Goal: Task Accomplishment & Management: Complete application form

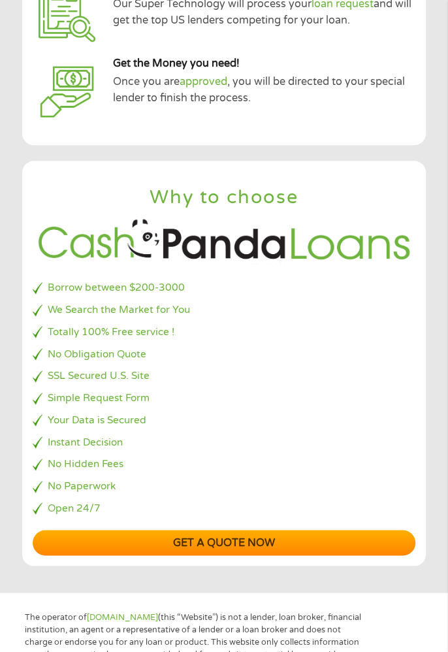
scroll to position [246, 0]
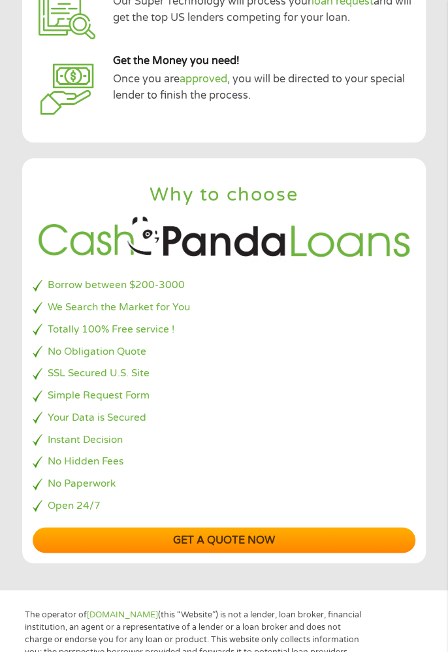
click at [282, 529] on link "Get a quote now" at bounding box center [224, 539] width 382 height 25
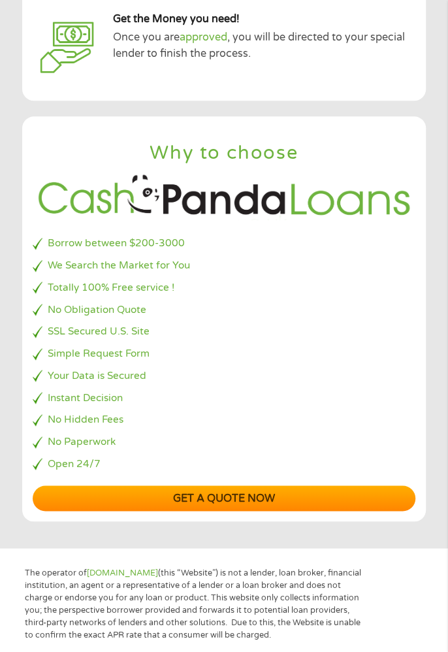
scroll to position [287, 0]
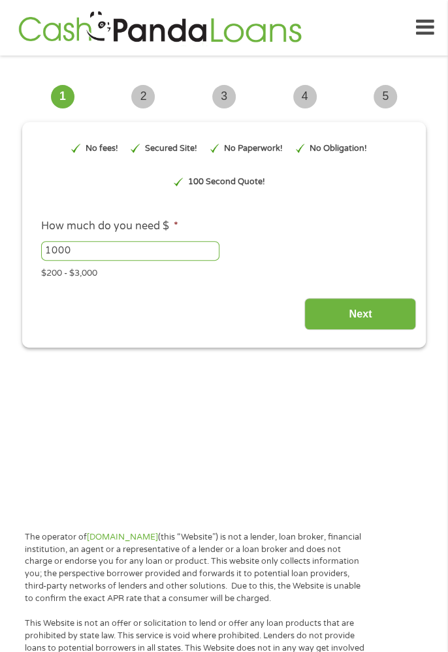
type input "EAIaIQobChMIrq7b6fCFjwMV96JaBR1WRzBOEAAYAyAEEgIuIvD_BwE"
click at [98, 248] on input "1000" at bounding box center [130, 251] width 178 height 20
type input "1"
type input "300"
click at [357, 324] on input "Next" at bounding box center [360, 314] width 112 height 32
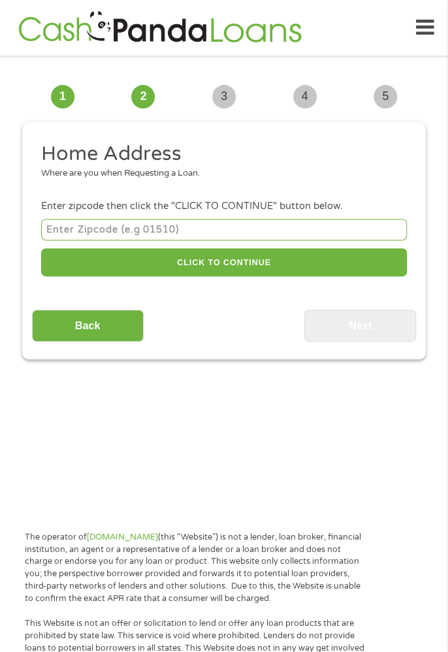
scroll to position [10, 0]
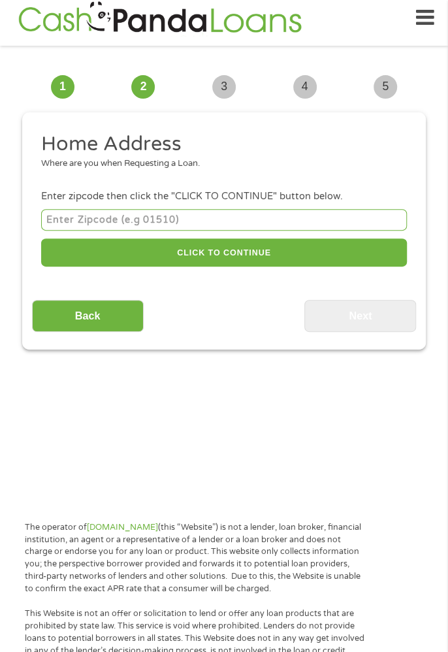
click at [71, 223] on input "number" at bounding box center [224, 220] width 366 height 22
type input "35045"
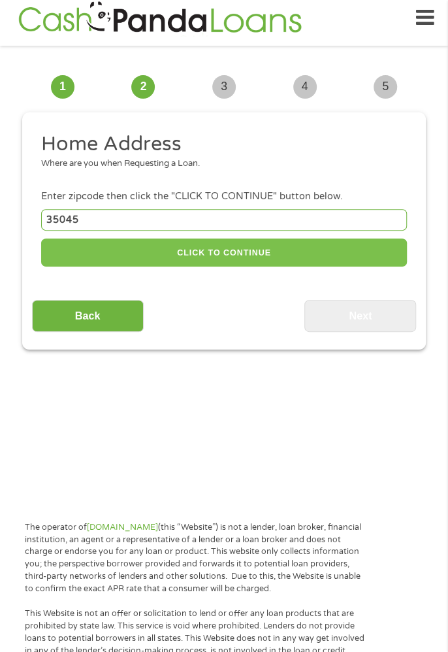
click at [272, 256] on button "CLICK TO CONTINUE" at bounding box center [224, 252] width 366 height 28
type input "35045"
type input "[PERSON_NAME]"
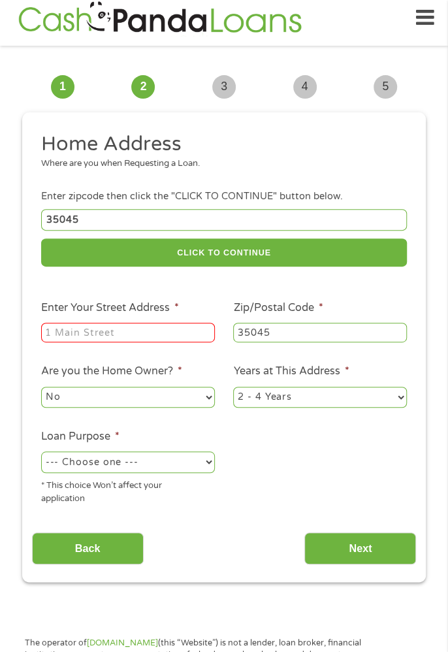
click at [172, 334] on input "Enter Your Street Address *" at bounding box center [128, 333] width 174 height 20
type input "[STREET_ADDRESS]"
click at [186, 458] on select "--- Choose one --- Pay Bills Debt Consolidation Home Improvement Major Purchase…" at bounding box center [128, 461] width 174 height 21
select select "other"
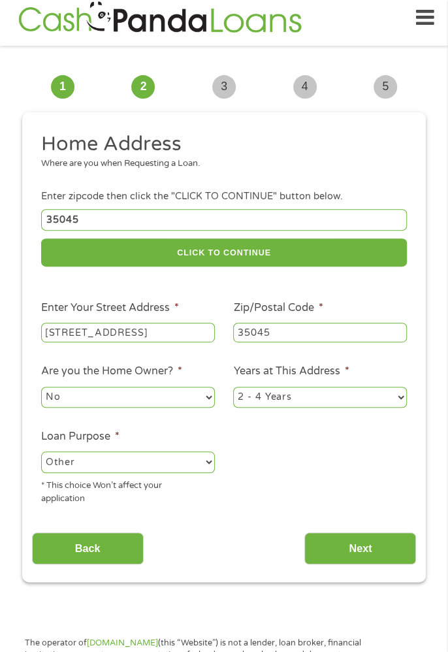
click at [41, 453] on select "--- Choose one --- Pay Bills Debt Consolidation Home Improvement Major Purchase…" at bounding box center [128, 461] width 174 height 21
click at [394, 400] on select "1 Year or less 1 - 2 Years 2 - 4 Years Over 4 Years" at bounding box center [320, 397] width 174 height 21
select select "60months"
click at [233, 388] on select "1 Year or less 1 - 2 Years 2 - 4 Years Over 4 Years" at bounding box center [320, 397] width 174 height 21
click at [366, 551] on input "Next" at bounding box center [360, 548] width 112 height 32
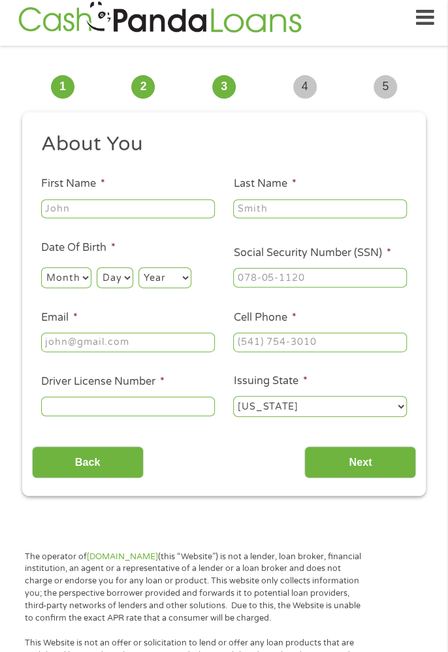
scroll to position [5, 5]
click at [152, 214] on input "First Name *" at bounding box center [128, 209] width 174 height 20
type input "[PERSON_NAME]"
type input "[EMAIL_ADDRESS][DOMAIN_NAME]"
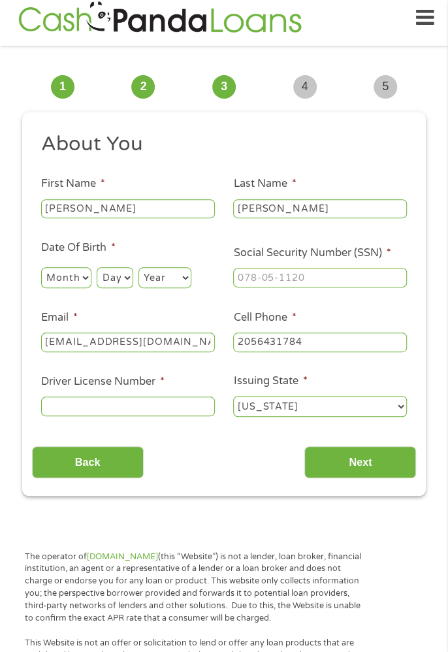
type input "[PHONE_NUMBER]"
click at [312, 274] on input "Social Security Number (SSN) *" at bounding box center [320, 278] width 174 height 20
type input "259-29-3731"
click at [337, 344] on input "[PHONE_NUMBER]" at bounding box center [320, 342] width 174 height 20
type input "[PHONE_NUMBER]"
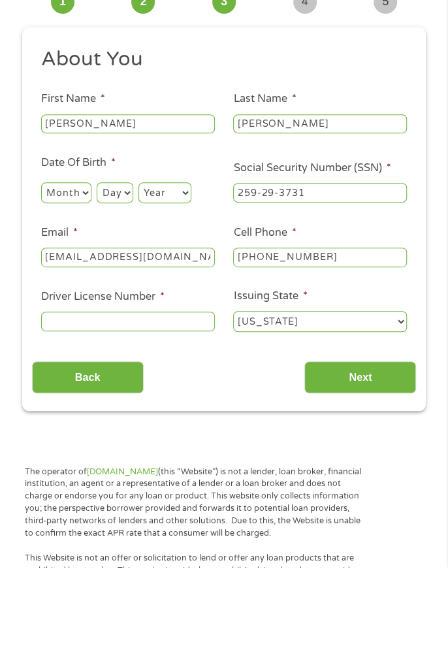
scroll to position [10, 0]
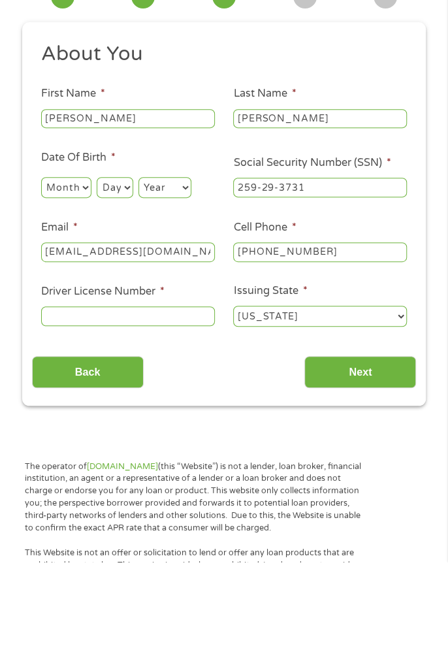
click at [139, 411] on input "Driver License Number *" at bounding box center [128, 406] width 174 height 20
type input "9150712"
click at [383, 455] on input "Next" at bounding box center [360, 462] width 112 height 32
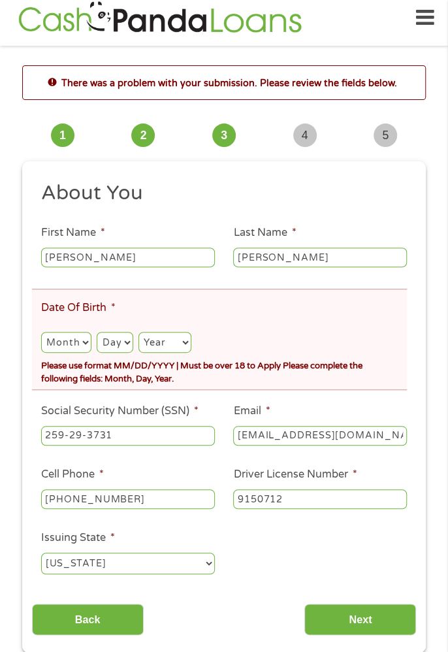
scroll to position [5, 5]
click at [63, 336] on select "Month 1 2 3 4 5 6 7 8 9 10 11 12" at bounding box center [66, 342] width 50 height 21
select select "12"
click at [41, 333] on select "Month 1 2 3 4 5 6 7 8 9 10 11 12" at bounding box center [66, 342] width 50 height 21
click at [116, 343] on select "Day 1 2 3 4 5 6 7 8 9 10 11 12 13 14 15 16 17 18 19 20 21 22 23 24 25 26 27 28 …" at bounding box center [115, 342] width 36 height 21
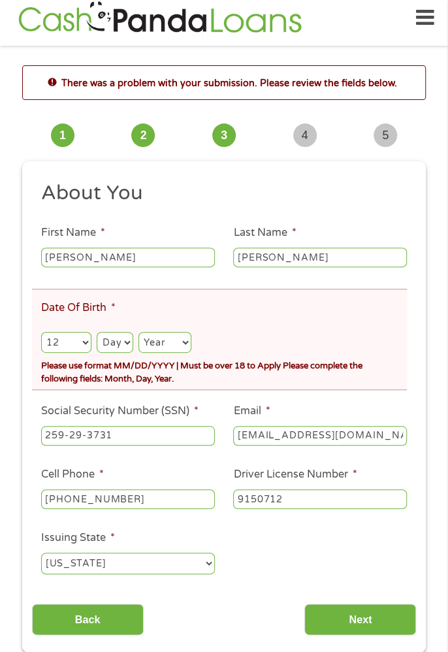
select select "12"
click at [97, 333] on select "Day 1 2 3 4 5 6 7 8 9 10 11 12 13 14 15 16 17 18 19 20 21 22 23 24 25 26 27 28 …" at bounding box center [115, 342] width 36 height 21
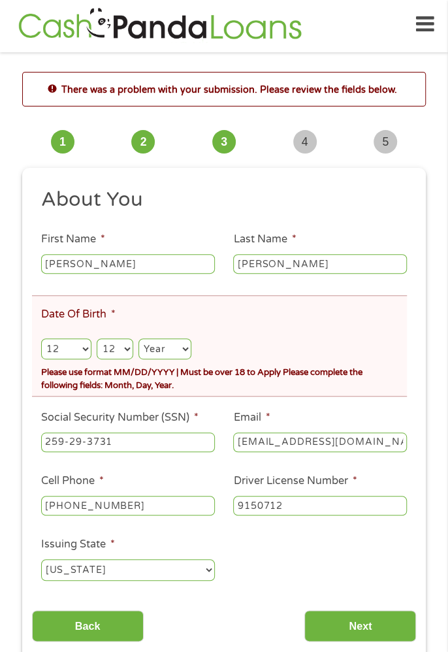
scroll to position [0, 0]
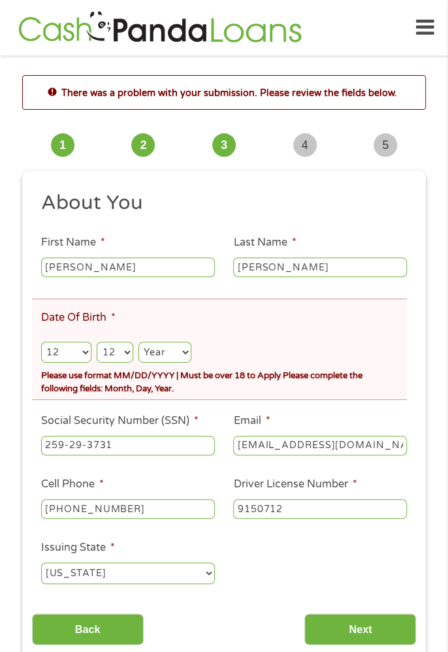
click at [170, 347] on select "Year [DATE] 2006 2005 2004 2003 2002 2001 2000 1999 1998 1997 1996 1995 1994 19…" at bounding box center [164, 352] width 53 height 21
select select "1962"
click at [139, 344] on select "Year [DATE] 2006 2005 2004 2003 2002 2001 2000 1999 1998 1997 1996 1995 1994 19…" at bounding box center [164, 352] width 53 height 21
click at [382, 622] on input "Next" at bounding box center [360, 629] width 112 height 32
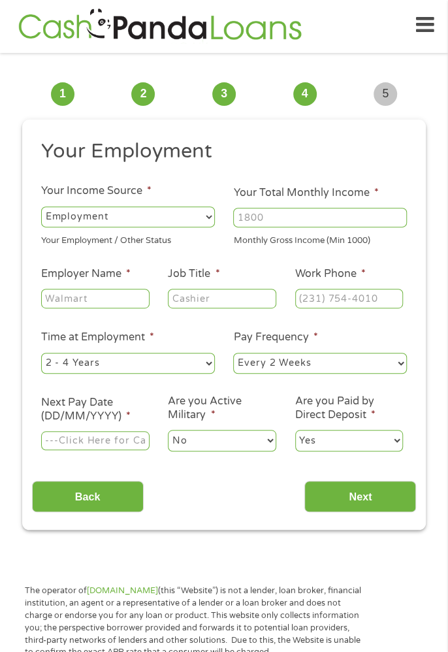
scroll to position [10, 0]
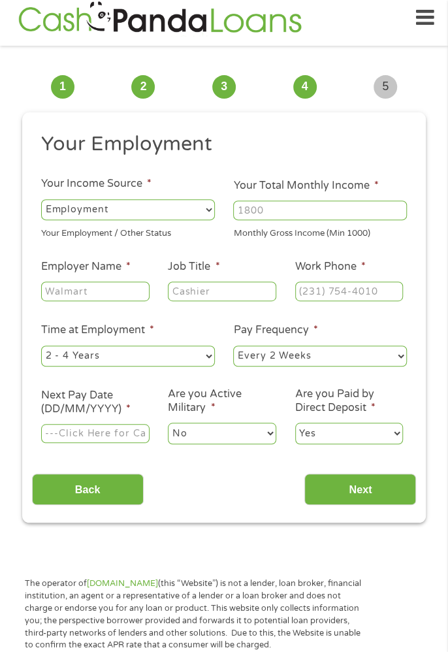
click at [191, 210] on select "--- Choose one --- Employment [DEMOGRAPHIC_DATA] Benefits" at bounding box center [128, 209] width 174 height 21
click at [41, 199] on select "--- Choose one --- Employment [DEMOGRAPHIC_DATA] Benefits" at bounding box center [128, 209] width 174 height 21
click at [206, 210] on select "--- Choose one --- Employment [DEMOGRAPHIC_DATA] Benefits" at bounding box center [128, 209] width 174 height 21
select select "benefits"
click at [41, 199] on select "--- Choose one --- Employment [DEMOGRAPHIC_DATA] Benefits" at bounding box center [128, 209] width 174 height 21
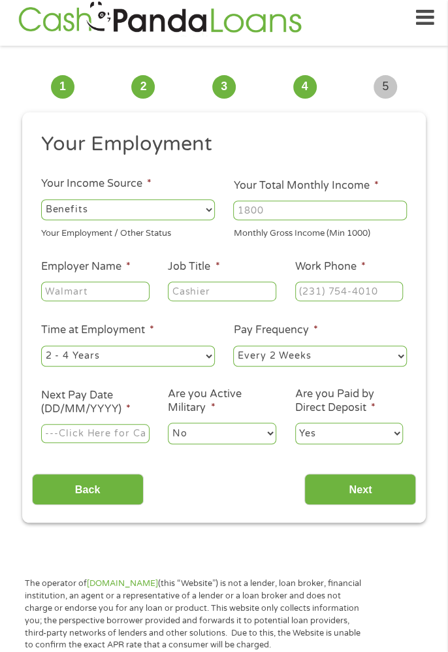
type input "Other"
type input "[PHONE_NUMBER]"
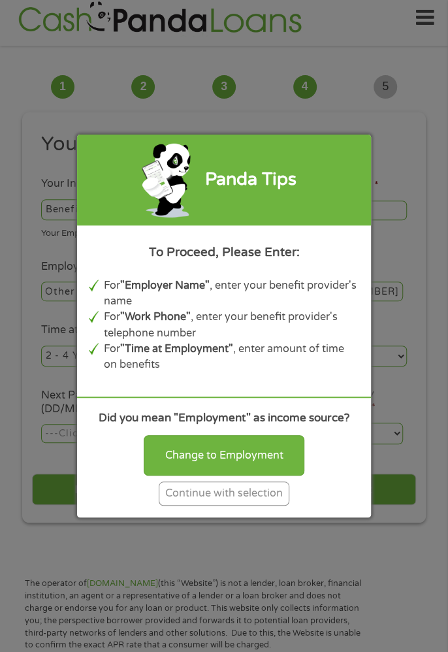
click at [255, 505] on div "Continue with selection" at bounding box center [224, 493] width 131 height 24
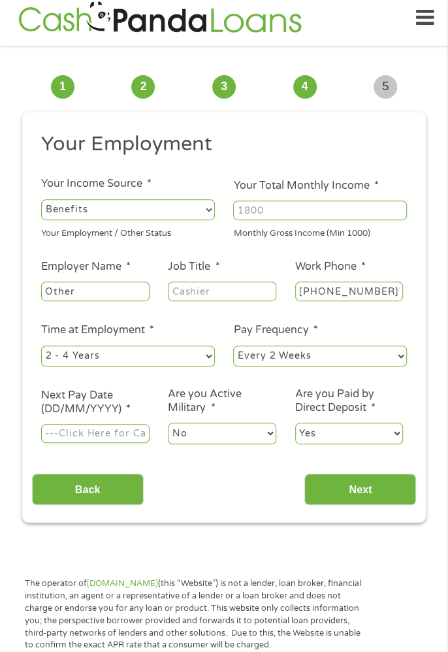
click at [347, 208] on input "Your Total Monthly Income *" at bounding box center [320, 210] width 174 height 20
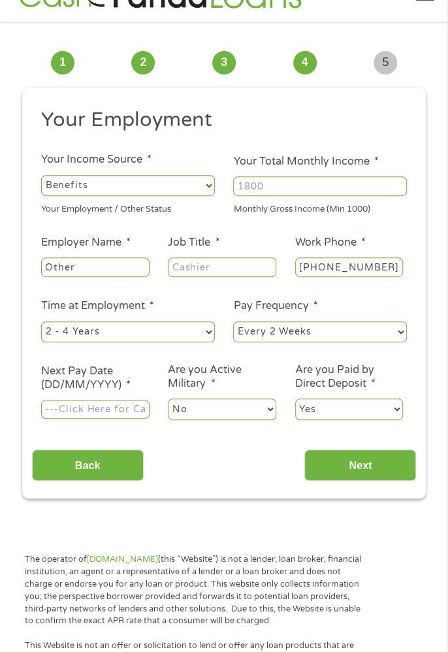
scroll to position [52, 0]
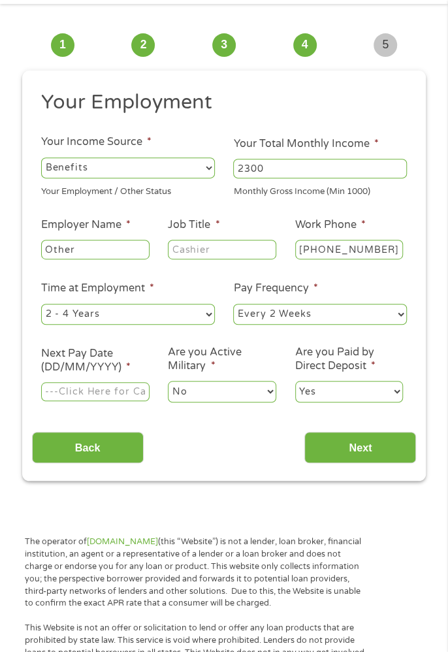
type input "2300"
click at [110, 253] on input "Other" at bounding box center [95, 250] width 108 height 20
type input "O"
type input "SSI"
click at [225, 248] on input "Job Title *" at bounding box center [222, 250] width 108 height 20
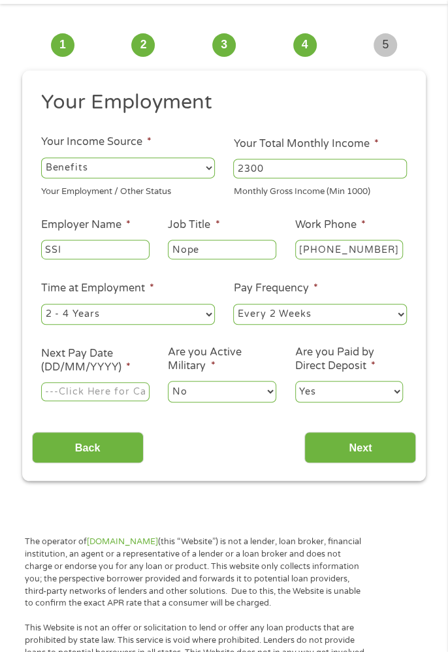
type input "Nope"
click at [378, 254] on input "[PHONE_NUMBER]" at bounding box center [349, 250] width 108 height 20
type input "[PHONE_NUMBER]"
click at [172, 313] on select "--- Choose one --- 1 Year or less 1 - 2 Years 2 - 4 Years Over 4 Years" at bounding box center [128, 314] width 174 height 21
click at [41, 304] on select "--- Choose one --- 1 Year or less 1 - 2 Years 2 - 4 Years Over 4 Years" at bounding box center [128, 314] width 174 height 21
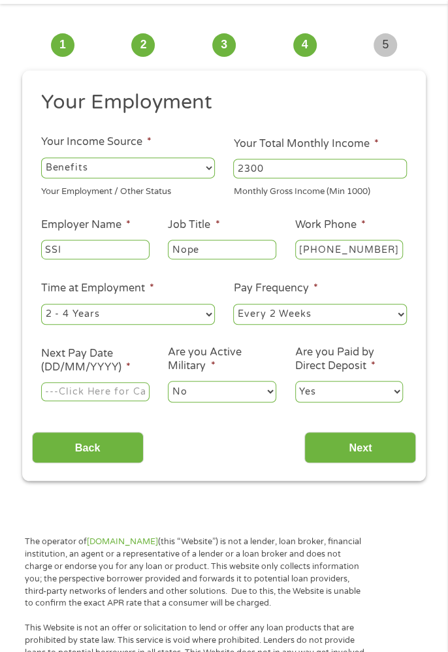
click at [391, 317] on select "--- Choose one --- Every 2 Weeks Every Week Monthly Semi-Monthly" at bounding box center [320, 314] width 174 height 21
select select "monthly"
click at [233, 304] on select "--- Choose one --- Every 2 Weeks Every Week Monthly Semi-Monthly" at bounding box center [320, 314] width 174 height 21
click at [118, 385] on input "Next Pay Date (DD/MM/YYYY) *" at bounding box center [95, 392] width 108 height 20
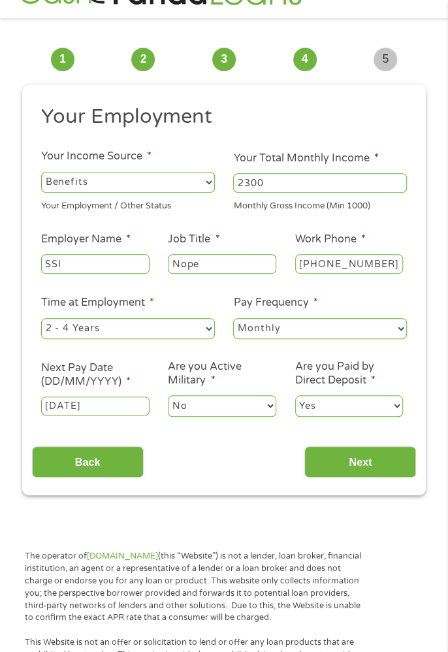
scroll to position [38, 0]
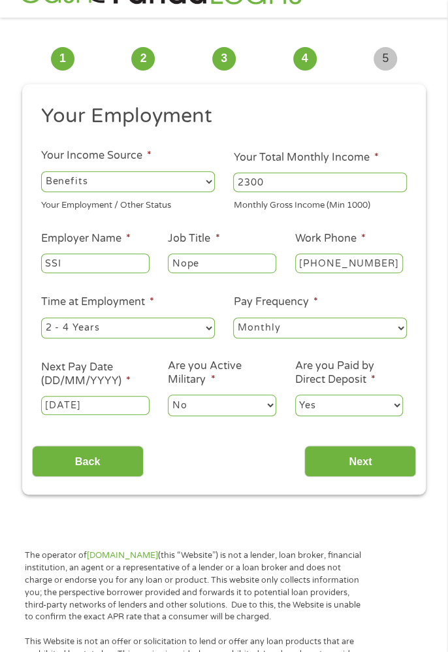
click at [96, 398] on input "[DATE]" at bounding box center [95, 406] width 108 height 20
click at [134, 406] on input "[DATE]" at bounding box center [95, 406] width 108 height 20
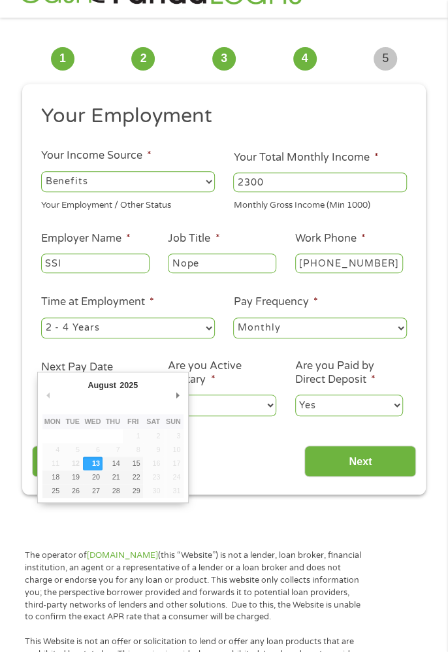
type input "[DATE]"
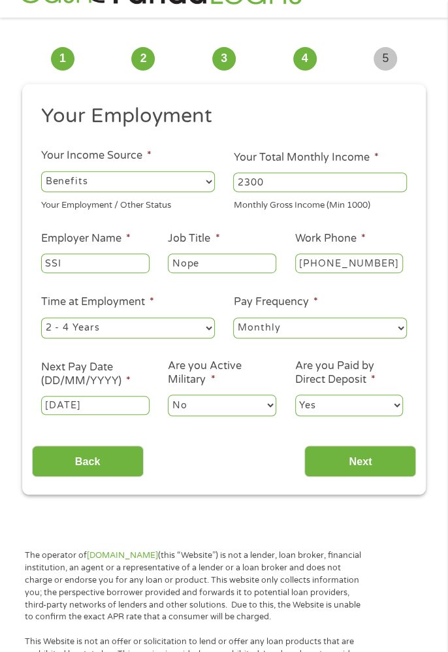
click at [364, 475] on input "Next" at bounding box center [360, 461] width 112 height 32
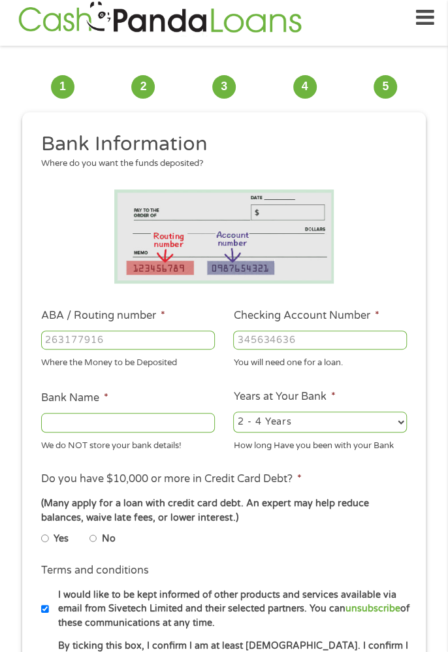
scroll to position [5, 5]
click at [169, 343] on input "ABA / Routing number *" at bounding box center [128, 340] width 174 height 20
type input "314972853"
type input "WOODFOREST NATIONAL BANK"
type input "314972853"
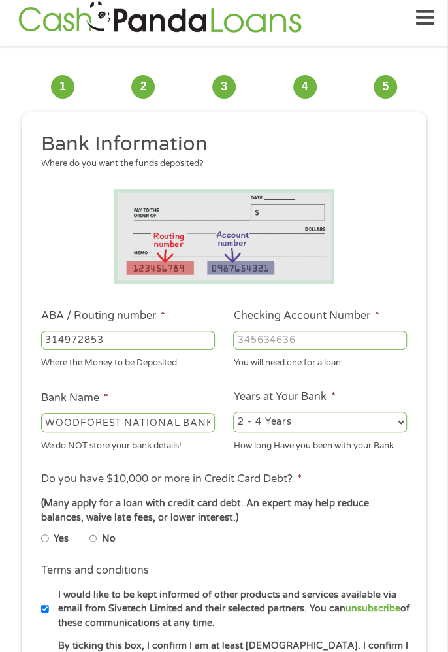
click at [383, 383] on ul "Bank Information Where do you want the funds deposited? ABA / Routing number * …" at bounding box center [224, 454] width 385 height 647
click at [330, 337] on input "Checking Account Number *" at bounding box center [320, 340] width 174 height 20
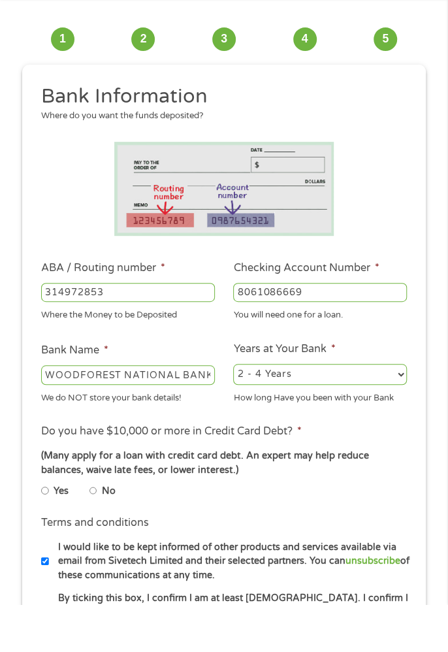
scroll to position [10, 0]
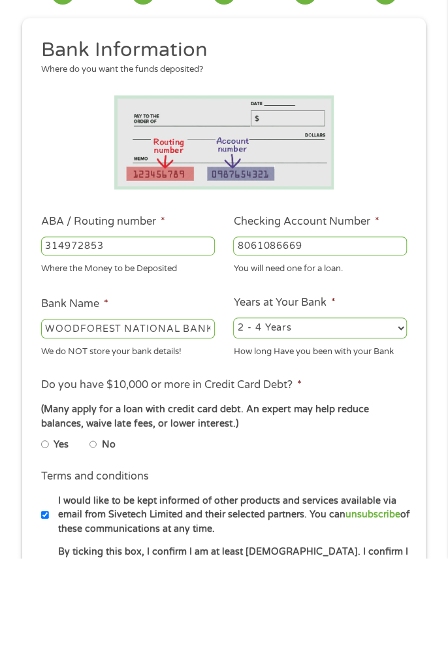
type input "8061086669"
click at [398, 415] on select "2 - 4 Years 6 - 12 Months 1 - 2 Years Over 4 Years" at bounding box center [320, 421] width 174 height 21
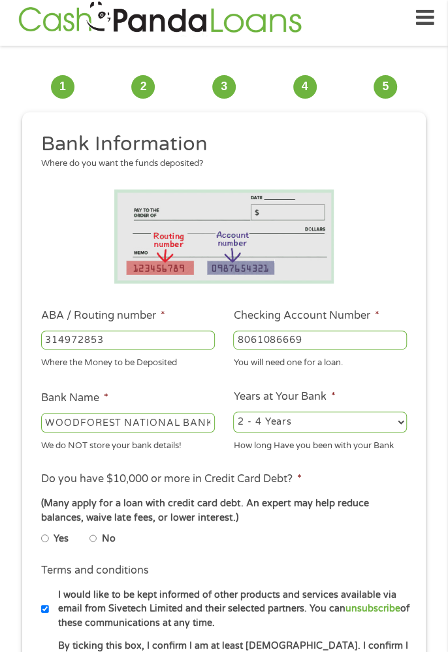
select select "60months"
click at [233, 411] on select "2 - 4 Years 6 - 12 Months 1 - 2 Years Over 4 Years" at bounding box center [320, 421] width 174 height 21
click at [113, 546] on label "No" at bounding box center [109, 539] width 14 height 14
click at [97, 546] on input "No" at bounding box center [93, 538] width 8 height 16
radio input "true"
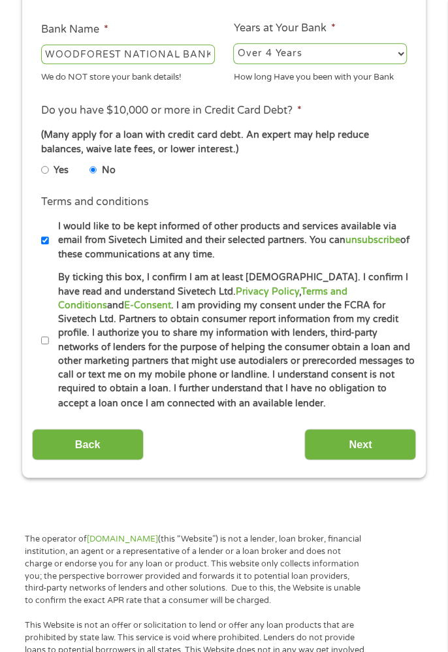
scroll to position [379, 0]
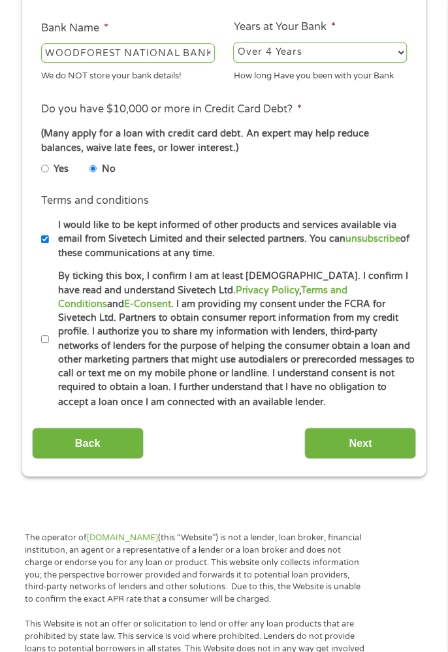
click at [56, 361] on label "By ticking this box, I confirm I am at least [DEMOGRAPHIC_DATA]. I confirm I ha…" at bounding box center [233, 338] width 368 height 139
click at [49, 347] on input "By ticking this box, I confirm I am at least [DEMOGRAPHIC_DATA]. I confirm I ha…" at bounding box center [45, 339] width 8 height 16
checkbox input "true"
click at [382, 452] on input "Next" at bounding box center [360, 443] width 112 height 32
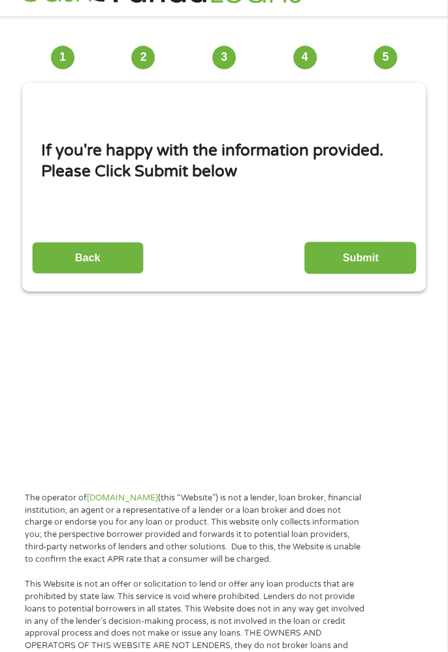
scroll to position [42, 0]
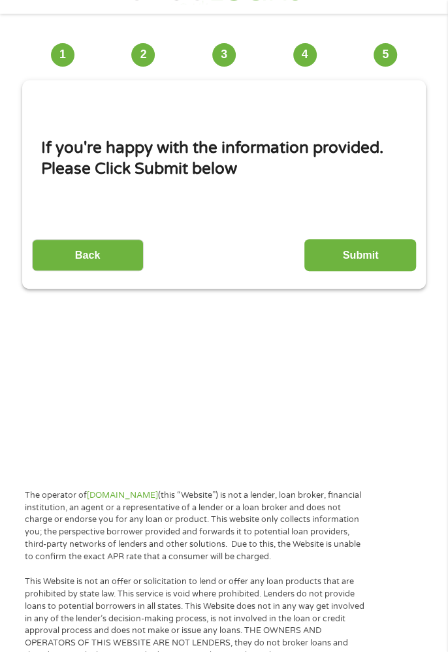
click at [372, 260] on input "Submit" at bounding box center [360, 255] width 112 height 32
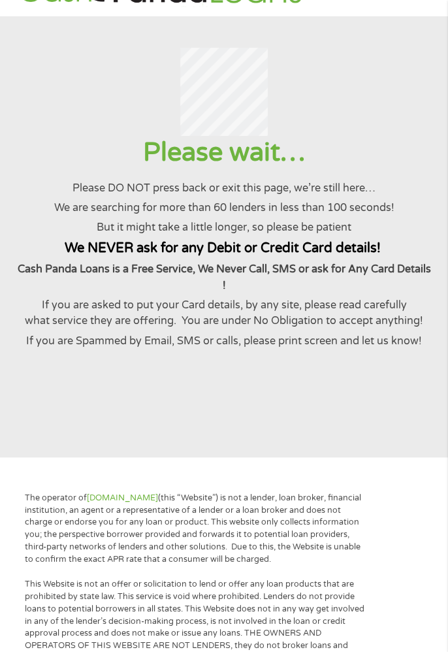
scroll to position [0, 0]
